Goal: Transaction & Acquisition: Purchase product/service

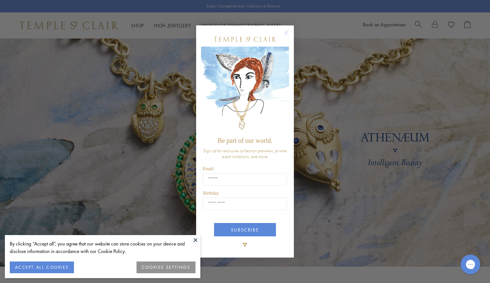
click at [47, 271] on button "ACCEPT ALL COOKIES" at bounding box center [42, 267] width 64 height 12
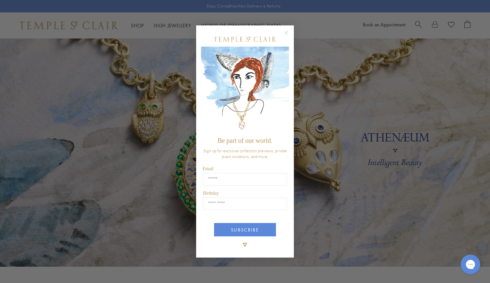
click at [284, 34] on circle "Close dialog" at bounding box center [287, 33] width 8 height 8
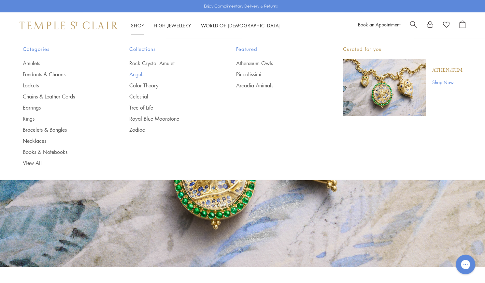
click at [140, 73] on link "Angels" at bounding box center [169, 74] width 81 height 7
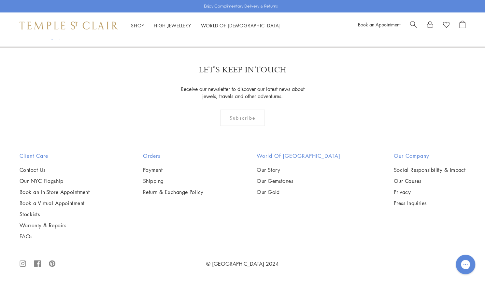
scroll to position [652, 0]
click at [0, 0] on img at bounding box center [0, 0] width 0 height 0
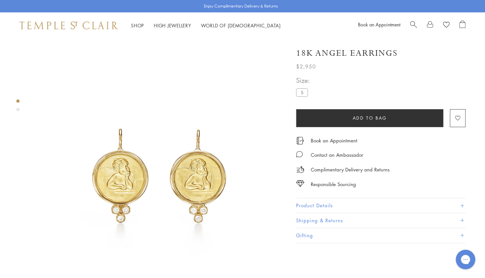
click at [183, 103] on img at bounding box center [160, 165] width 254 height 254
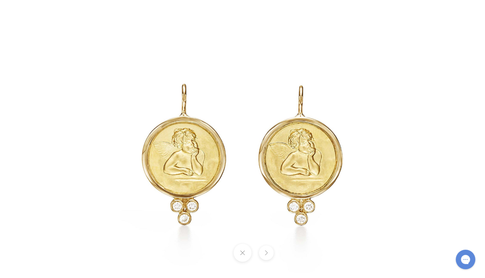
click at [183, 103] on img at bounding box center [242, 138] width 381 height 381
